Goal: Transaction & Acquisition: Purchase product/service

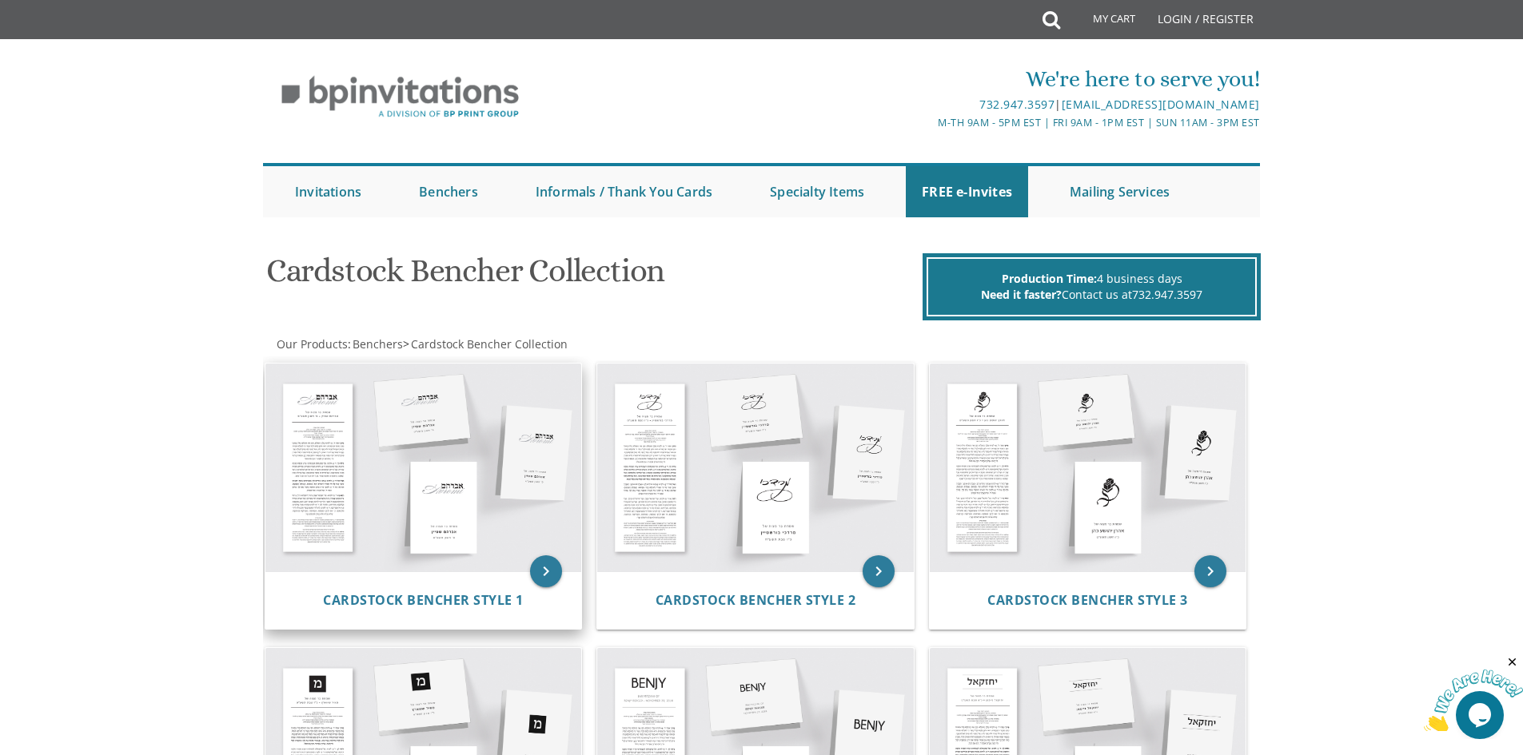
click at [504, 500] on img at bounding box center [423, 468] width 317 height 208
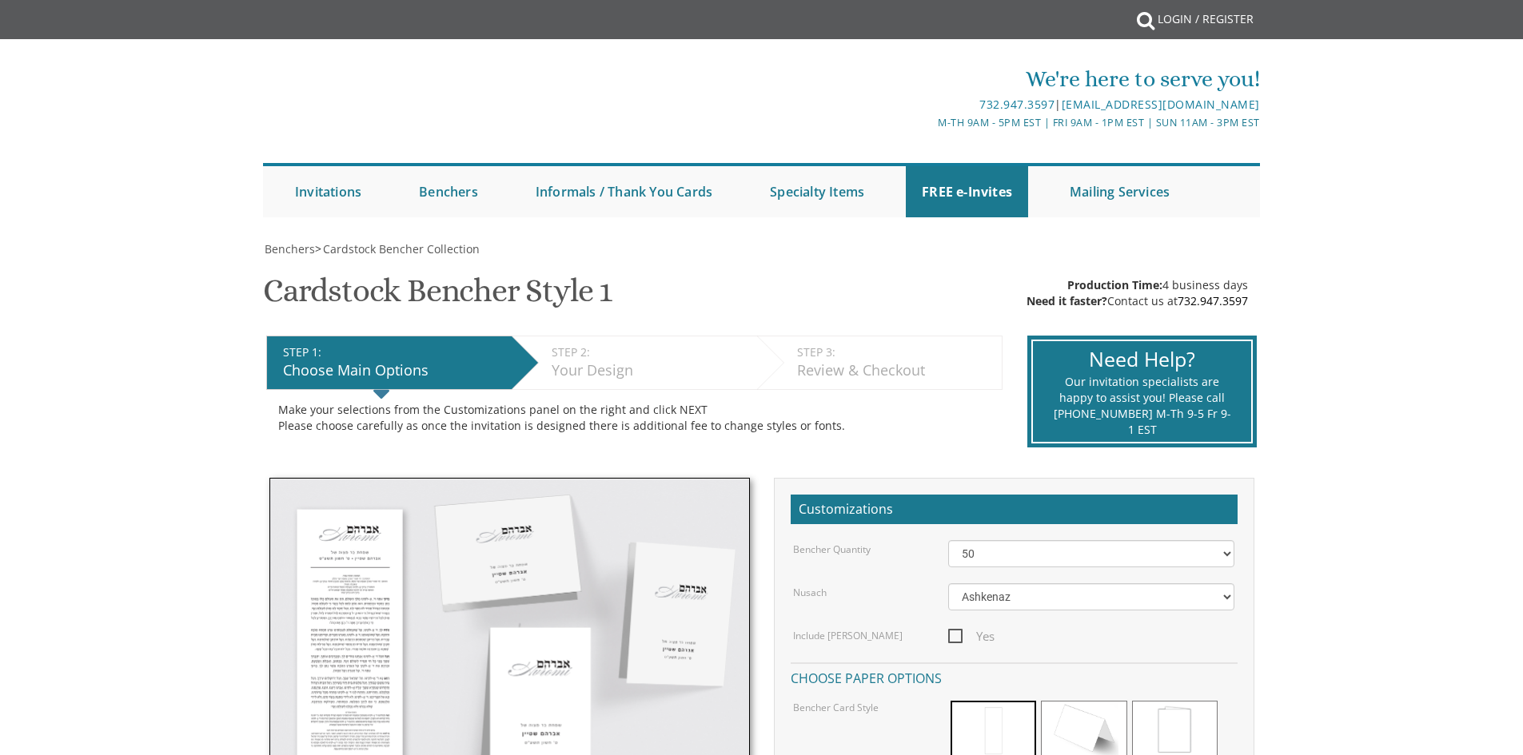
click at [522, 525] on div "Tall Card: 4.25x11 Book Style Card: 4.25x5.5 Vertical Foldover Card: 4.25x5.5 H…" at bounding box center [509, 716] width 504 height 476
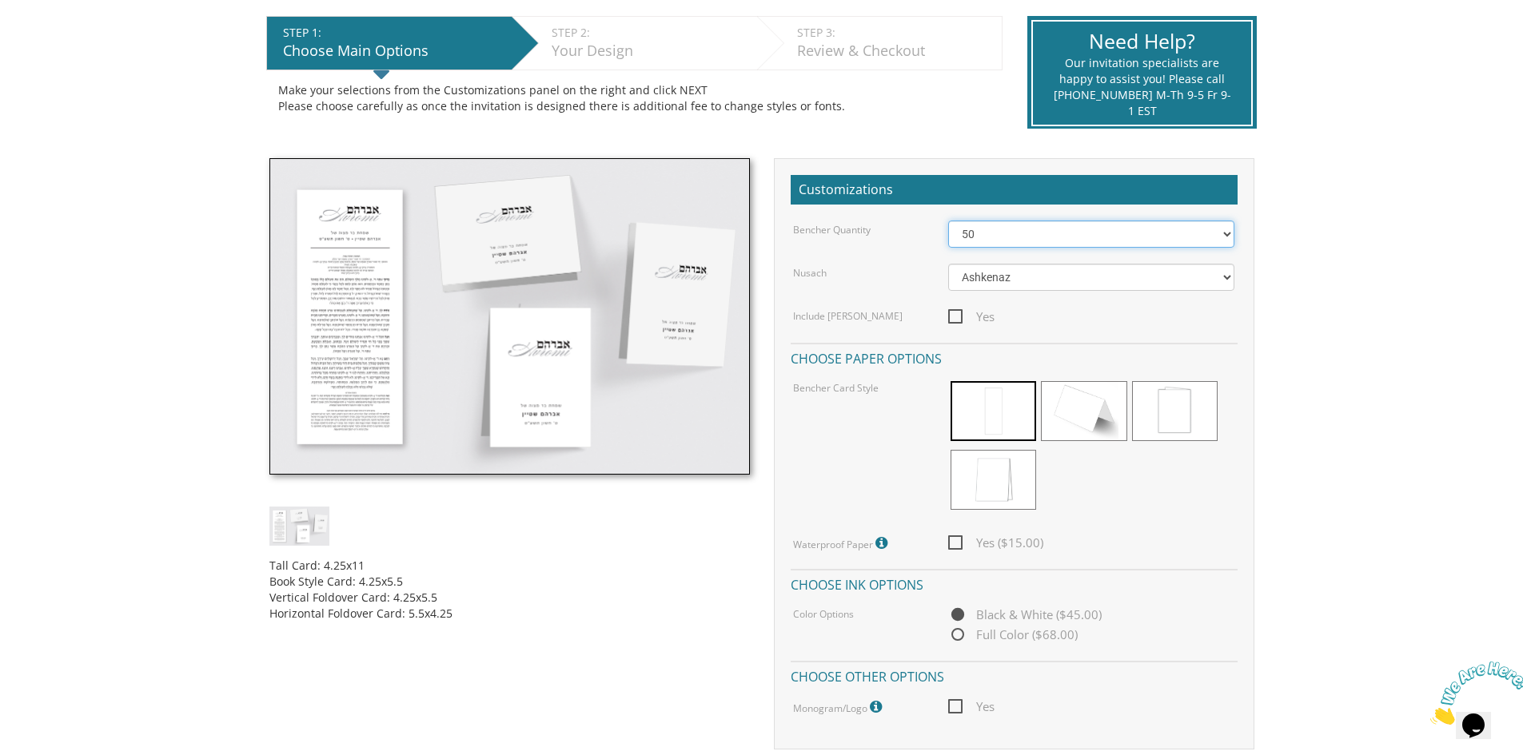
click at [1033, 241] on select "50 60 70 80 90 100 125 150 175 200 225 250 275 300 325 350 375 400 425 450 475 …" at bounding box center [1091, 234] width 286 height 27
select select "250"
click at [948, 221] on select "50 60 70 80 90 100 125 150 175 200 225 250 275 300 325 350 375 400 425 450 475 …" at bounding box center [1091, 234] width 286 height 27
